Goal: Task Accomplishment & Management: Manage account settings

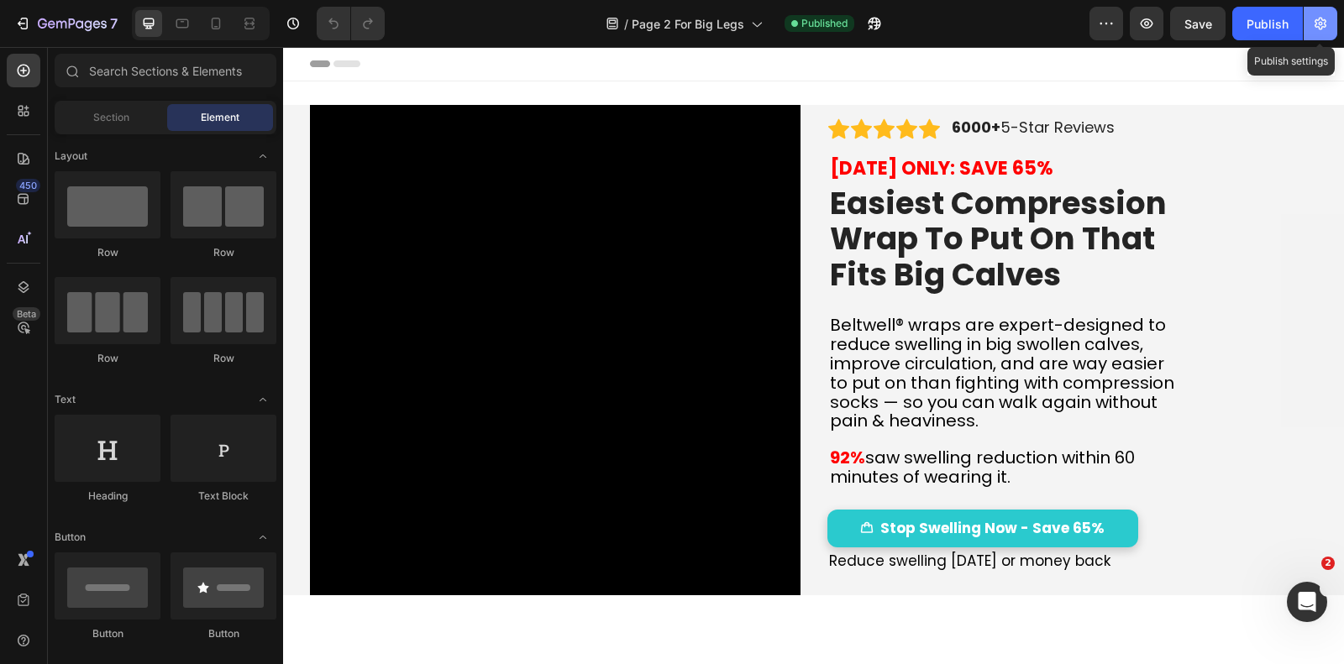
click at [1323, 29] on icon "button" at bounding box center [1320, 23] width 17 height 17
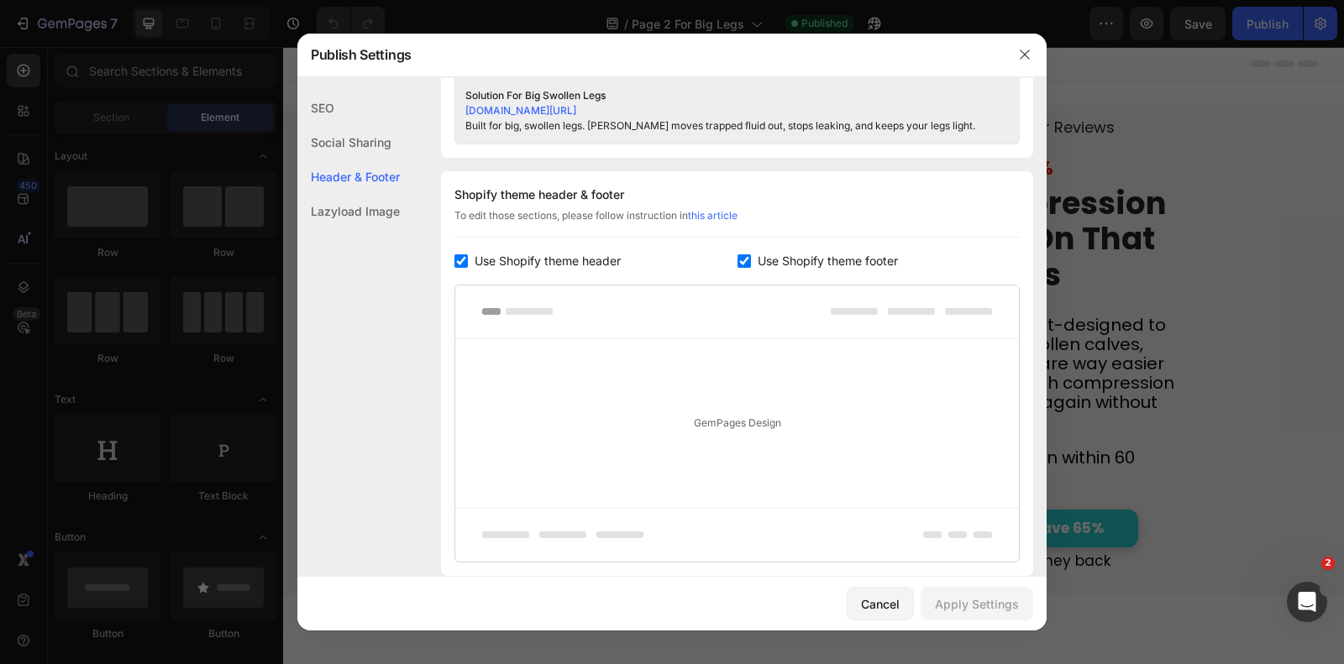
scroll to position [754, 0]
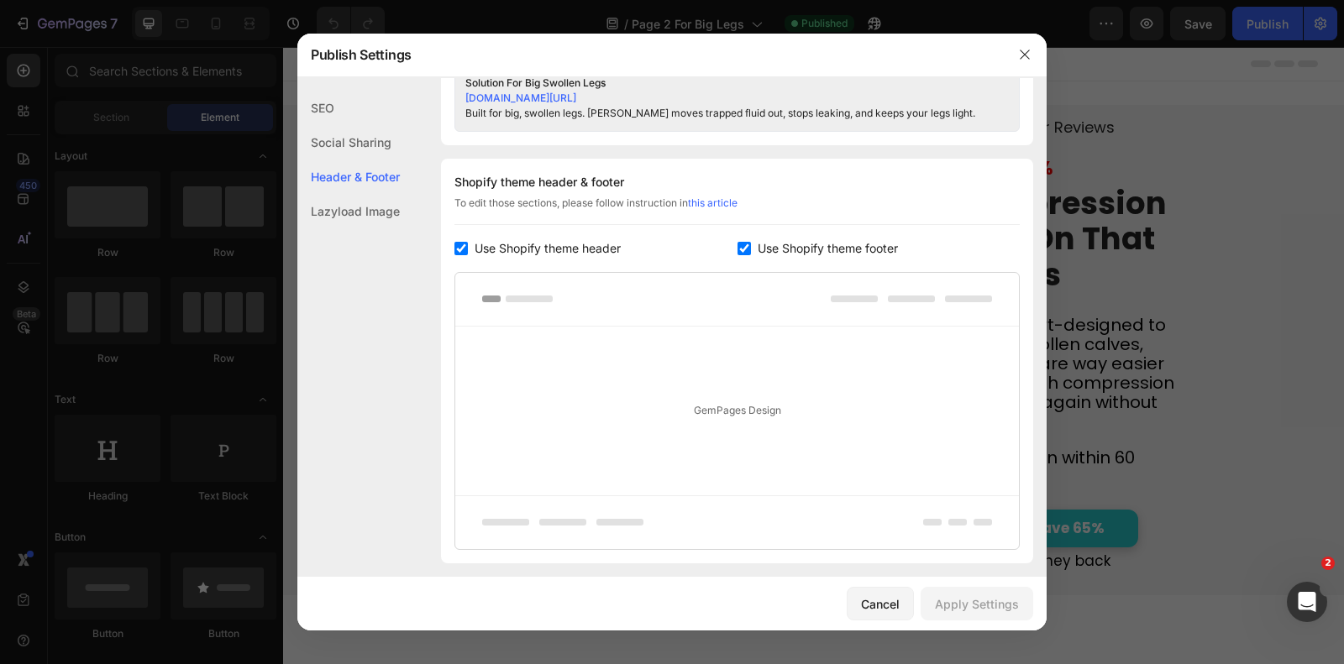
click at [458, 245] on input "checkbox" at bounding box center [460, 248] width 13 height 13
checkbox input "false"
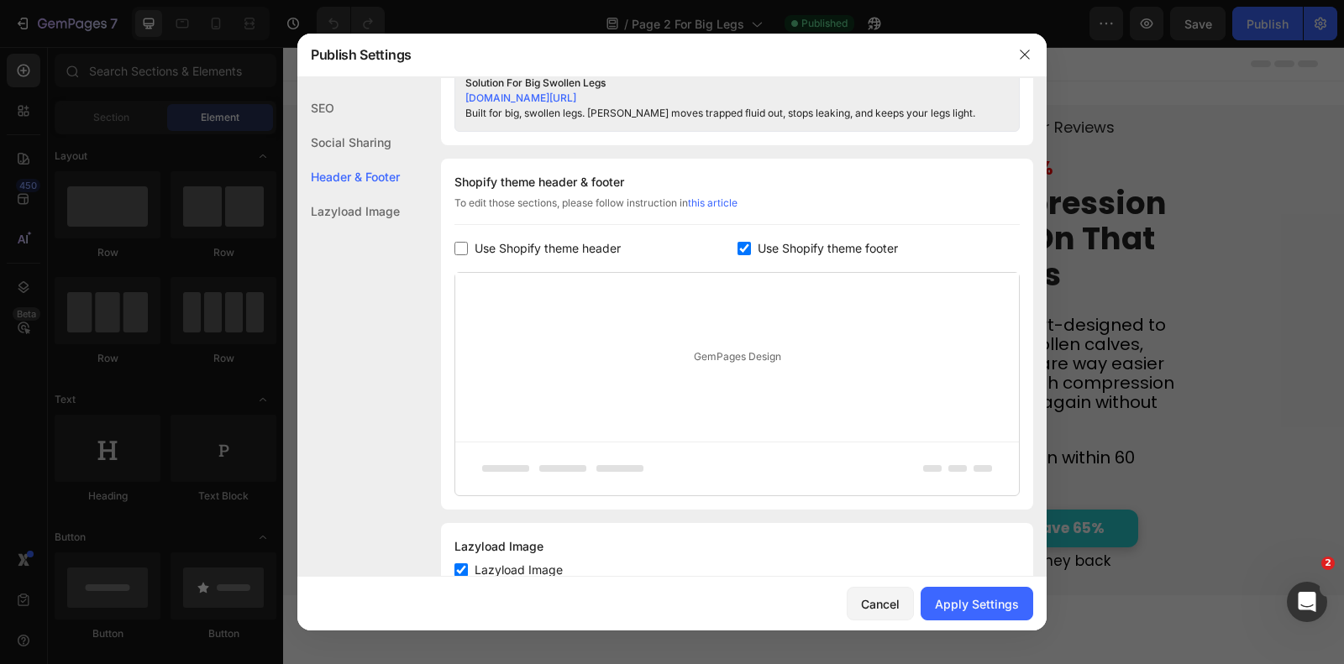
click at [745, 246] on input "checkbox" at bounding box center [743, 248] width 13 height 13
checkbox input "false"
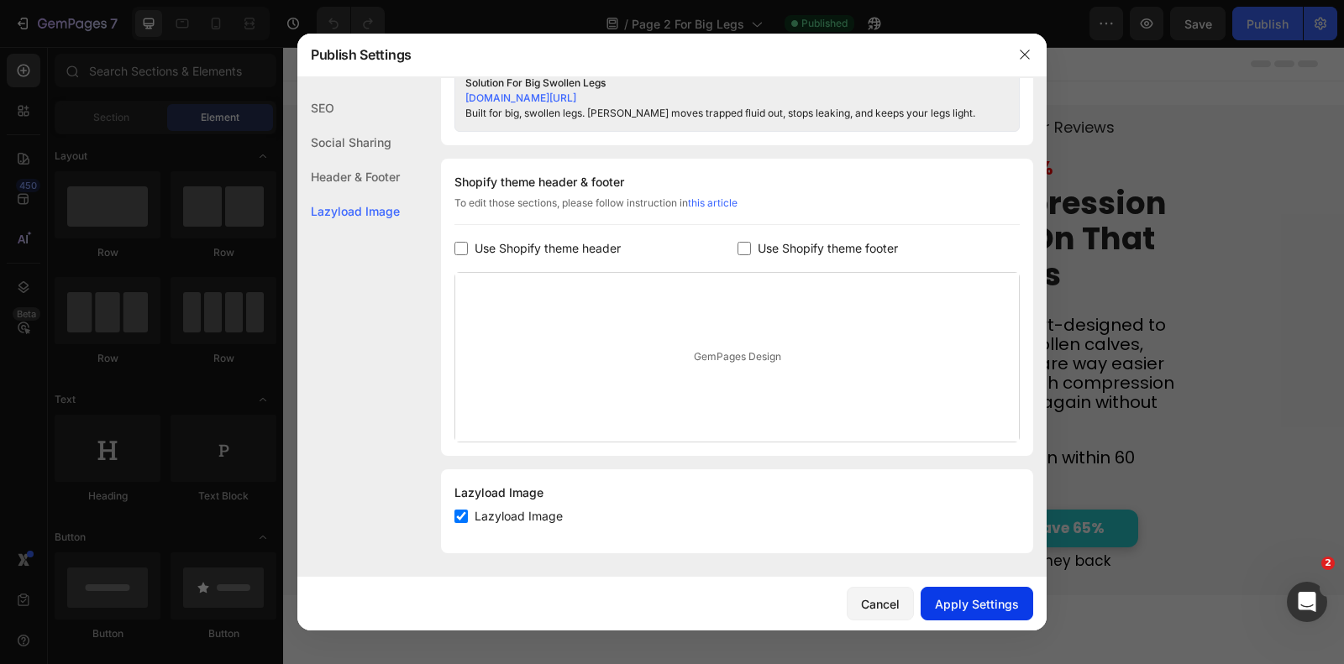
click at [972, 601] on div "Apply Settings" at bounding box center [977, 604] width 84 height 18
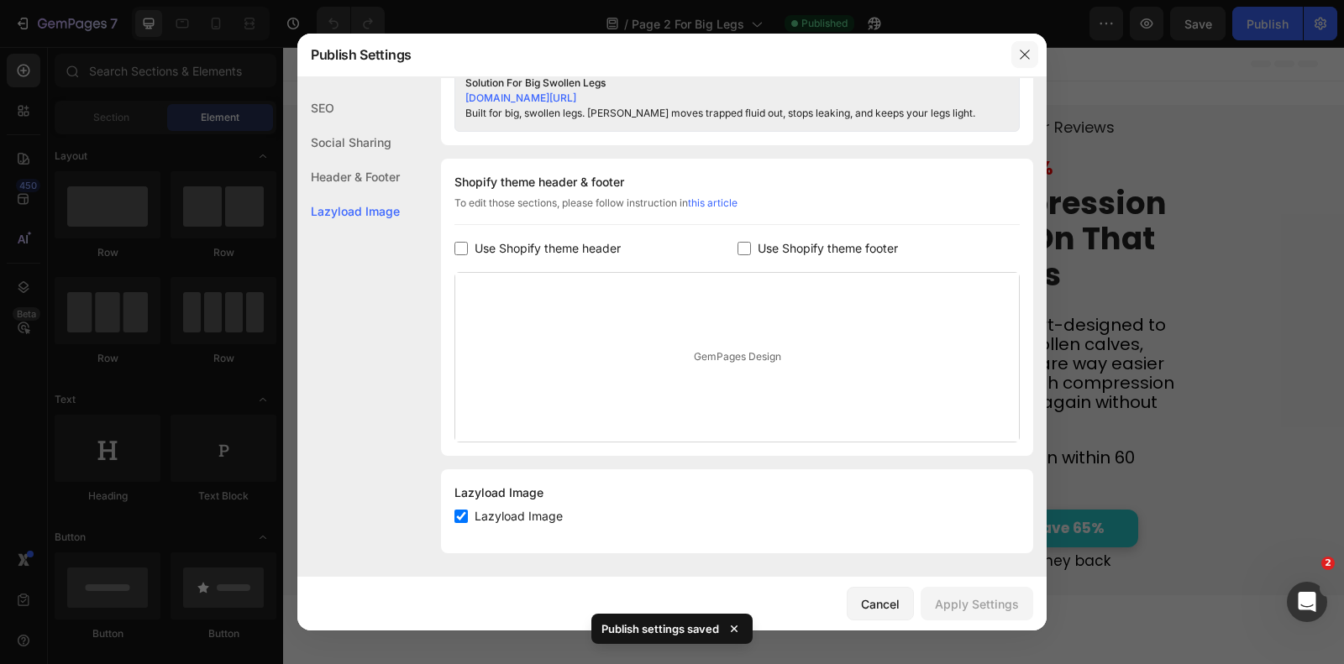
click at [1029, 59] on icon "button" at bounding box center [1024, 54] width 13 height 13
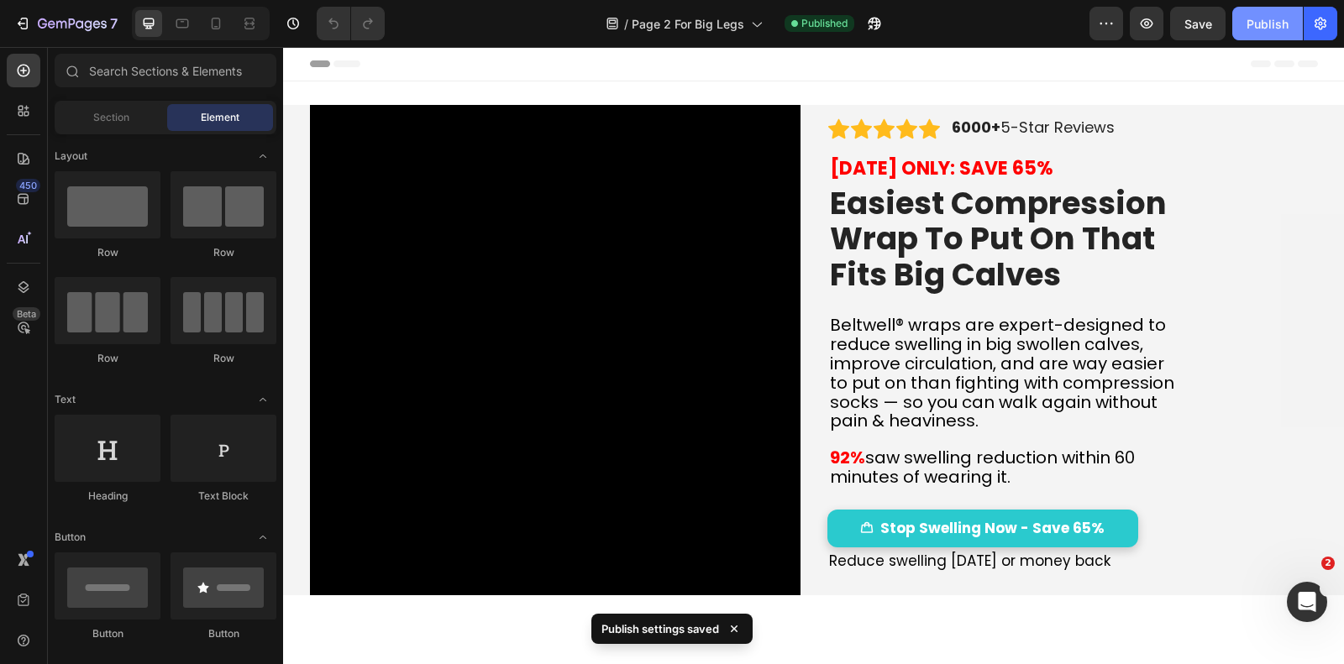
click at [1255, 23] on div "Publish" at bounding box center [1267, 24] width 42 height 18
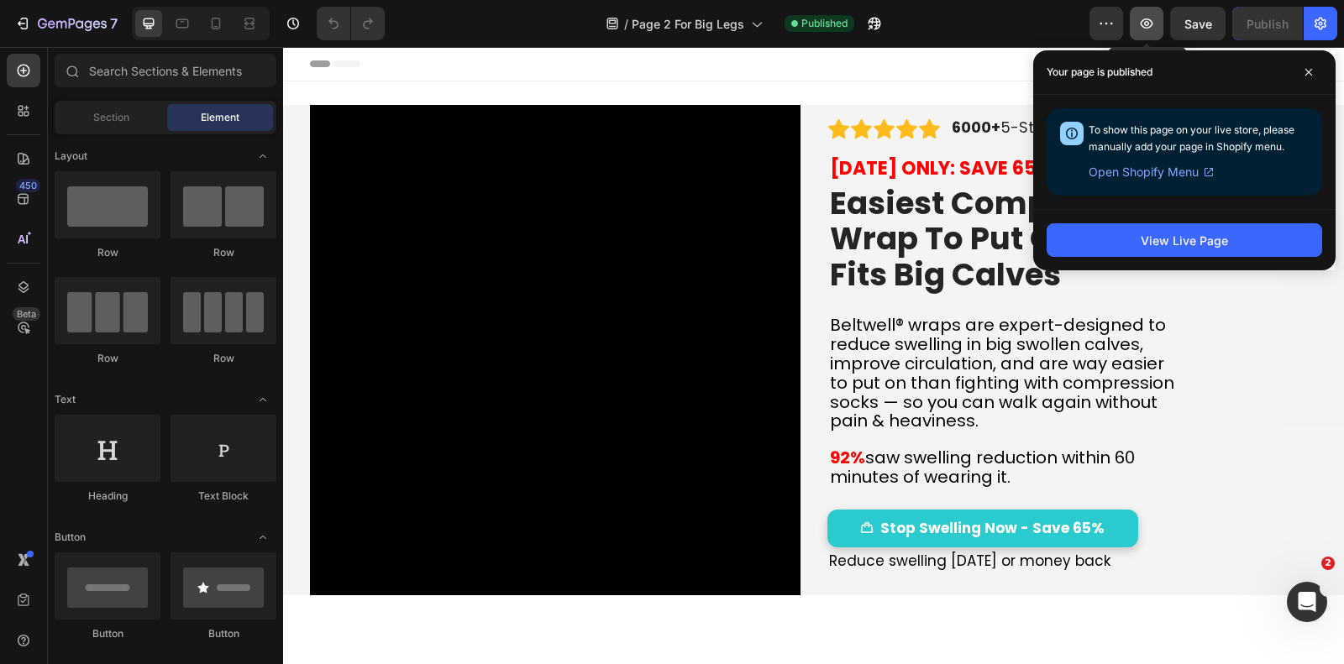
click at [1155, 29] on icon "button" at bounding box center [1146, 23] width 17 height 17
